Goal: Task Accomplishment & Management: Manage account settings

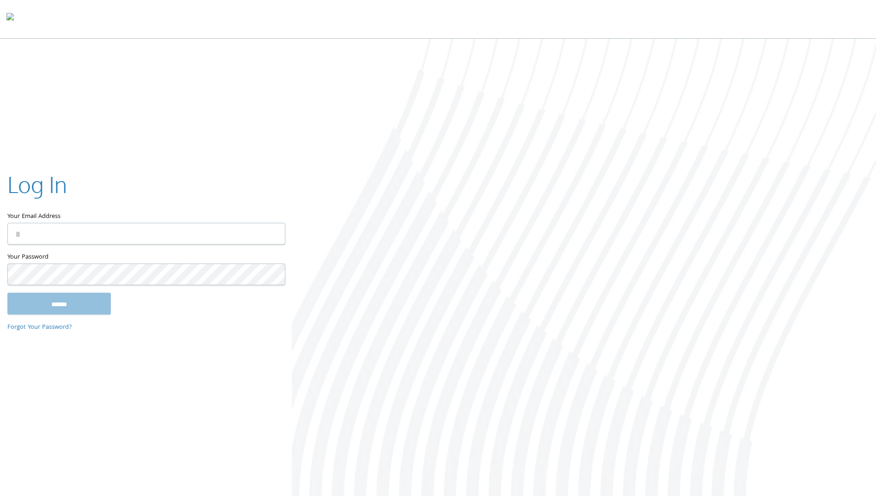
type input "**********"
click at [101, 300] on input "******" at bounding box center [58, 304] width 103 height 22
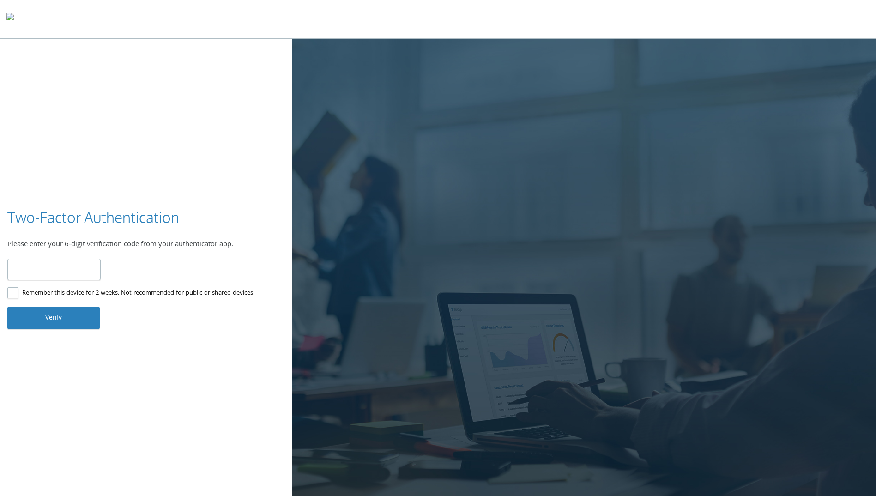
type input "******"
